Goal: Information Seeking & Learning: Learn about a topic

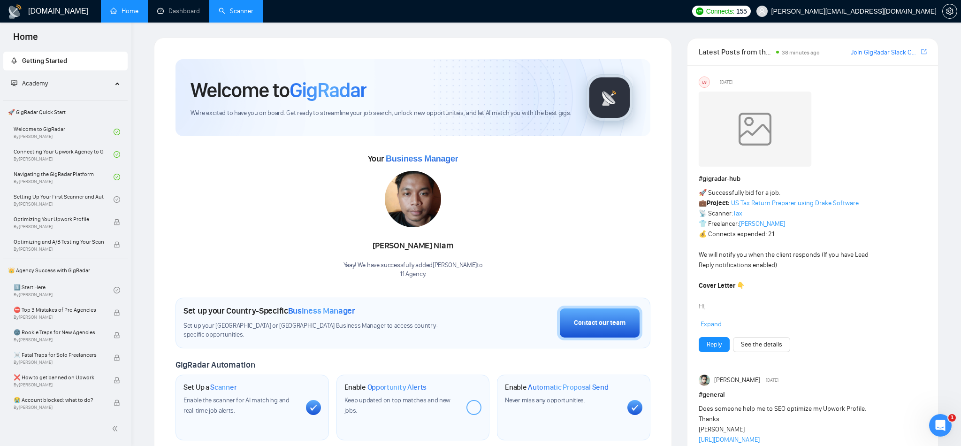
click at [238, 7] on link "Scanner" at bounding box center [236, 11] width 35 height 8
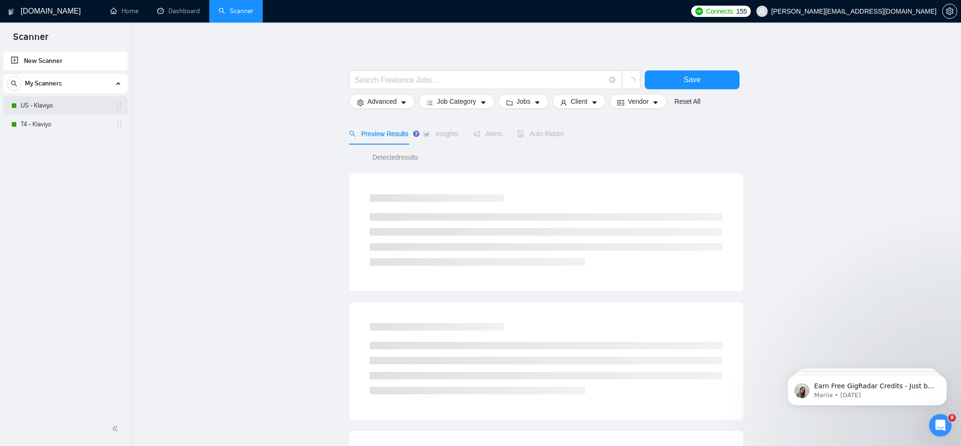
click at [53, 106] on link "US - Klaviyo" at bounding box center [65, 105] width 89 height 19
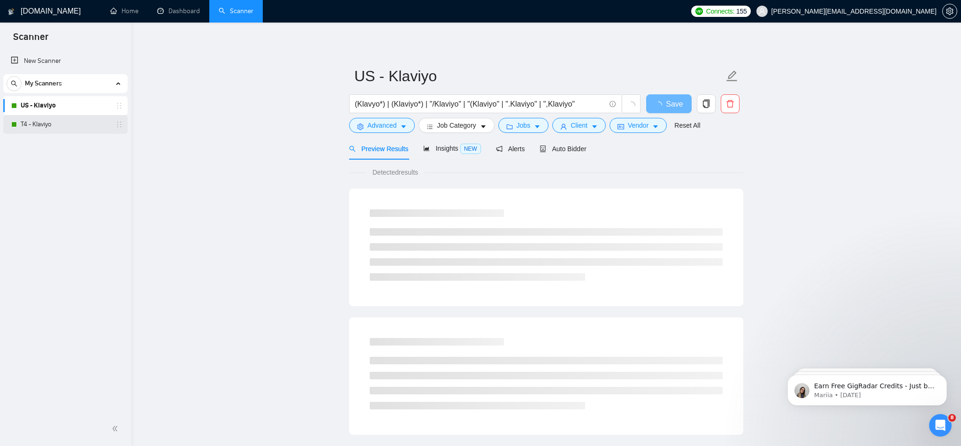
click at [50, 124] on link "T4 - Klaviyo" at bounding box center [65, 124] width 89 height 19
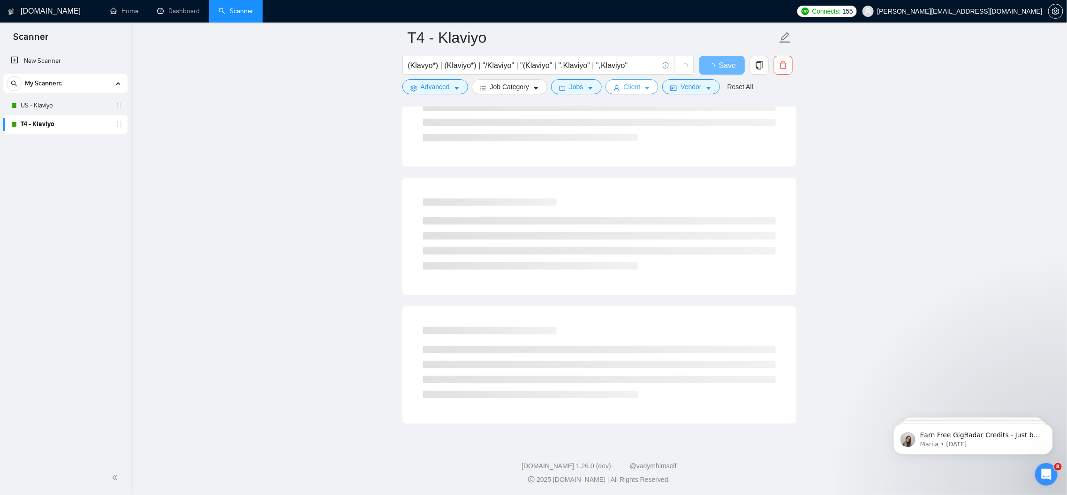
scroll to position [342, 0]
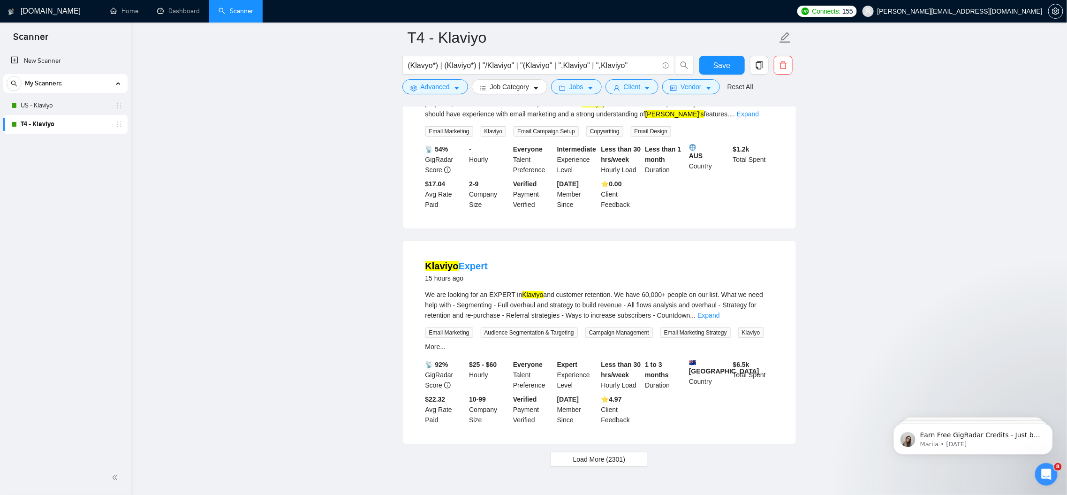
scroll to position [1896, 0]
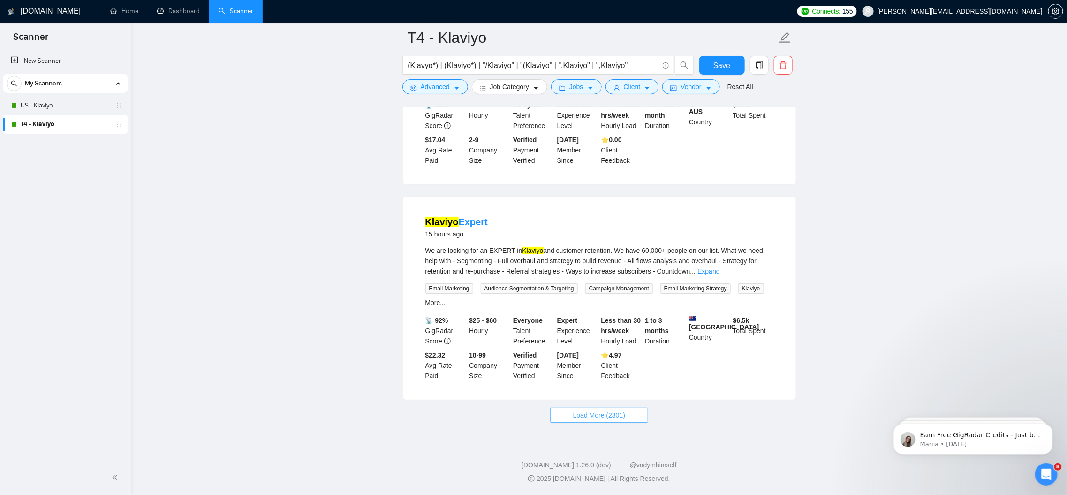
click at [595, 417] on span "Load More (2301)" at bounding box center [599, 415] width 52 height 10
click at [462, 224] on link "Klaviyo Expert" at bounding box center [456, 222] width 62 height 10
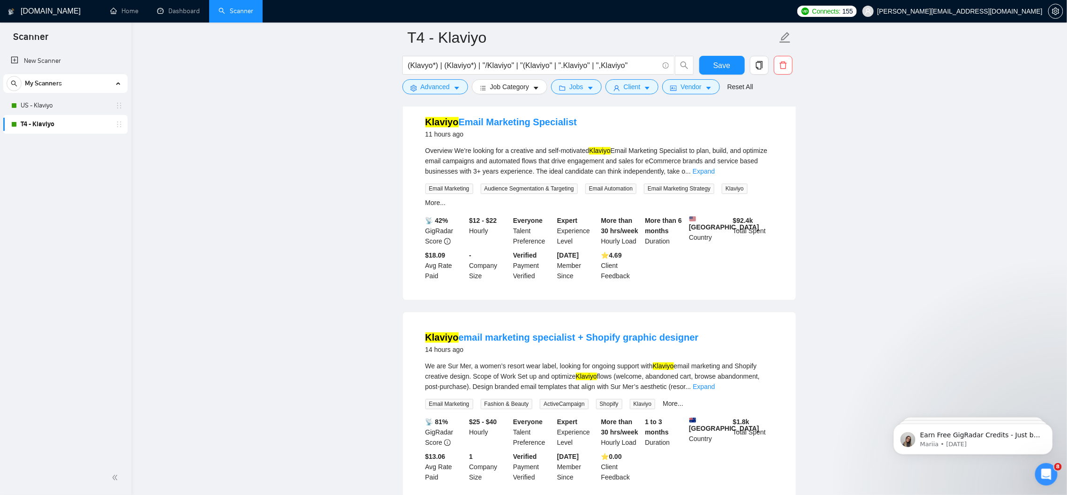
scroll to position [1138, 0]
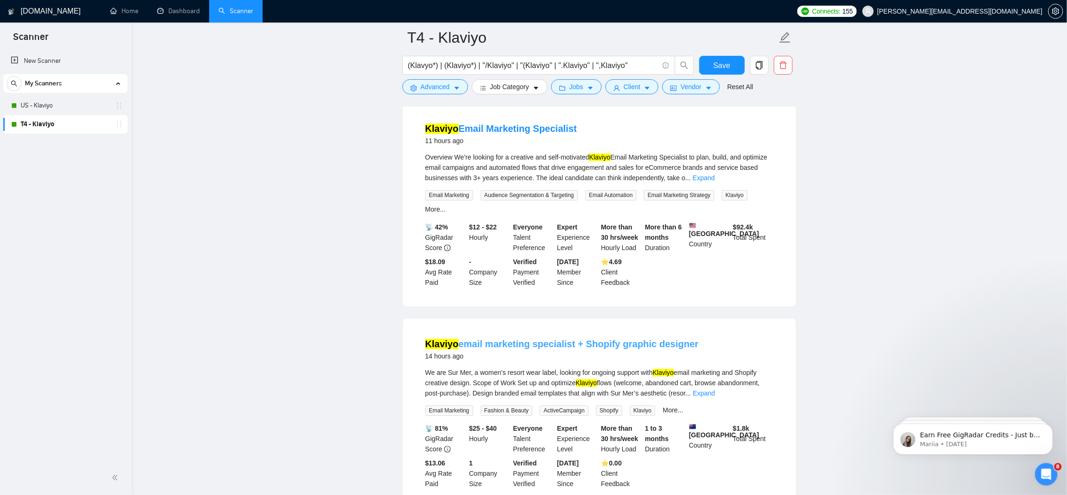
click at [502, 349] on link "Klaviyo email marketing specialist + Shopify graphic designer" at bounding box center [561, 344] width 273 height 10
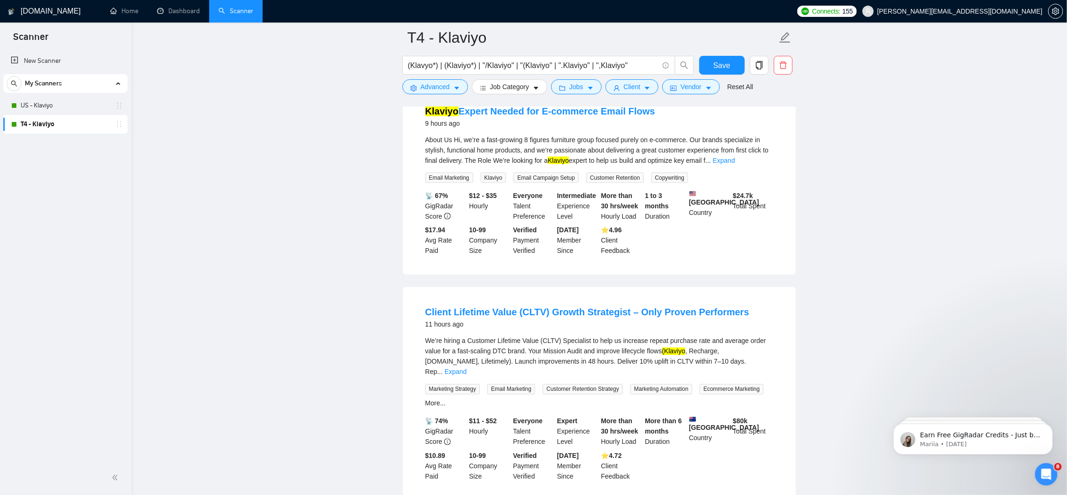
scroll to position [365, 0]
